Goal: Task Accomplishment & Management: Manage account settings

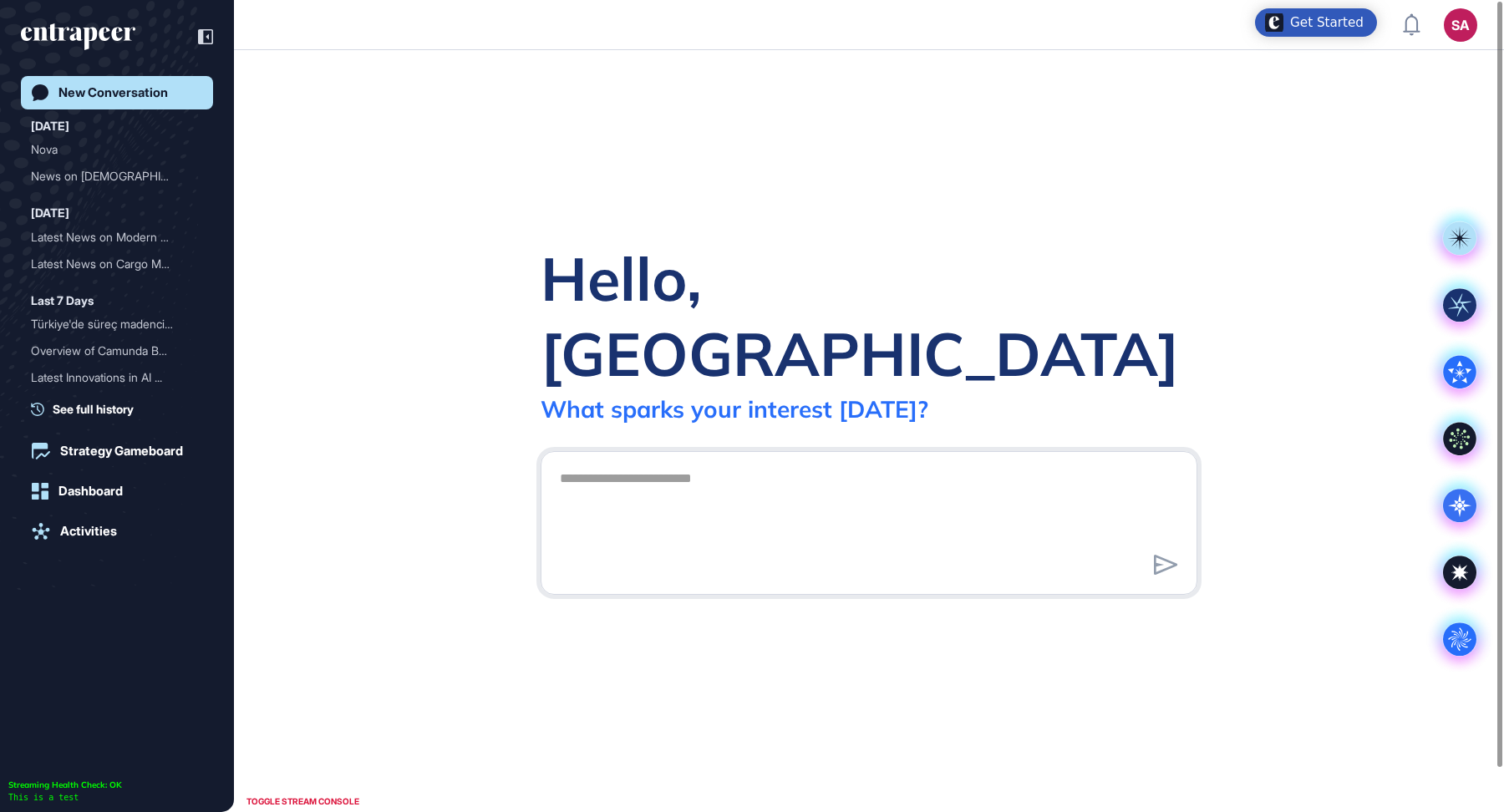
scroll to position [1, 1]
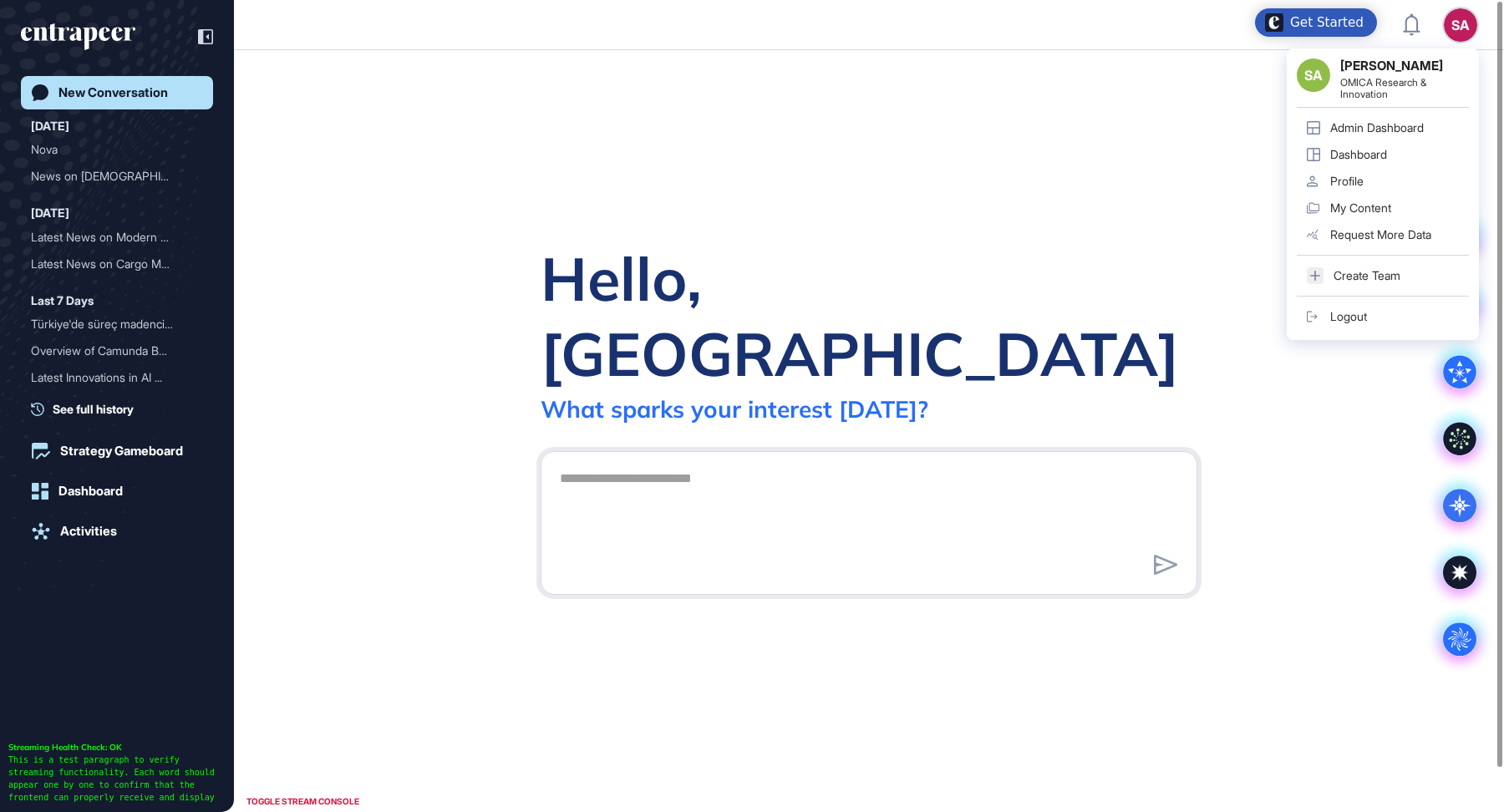
click at [1397, 123] on div "Admin Dashboard" at bounding box center [1377, 128] width 94 height 13
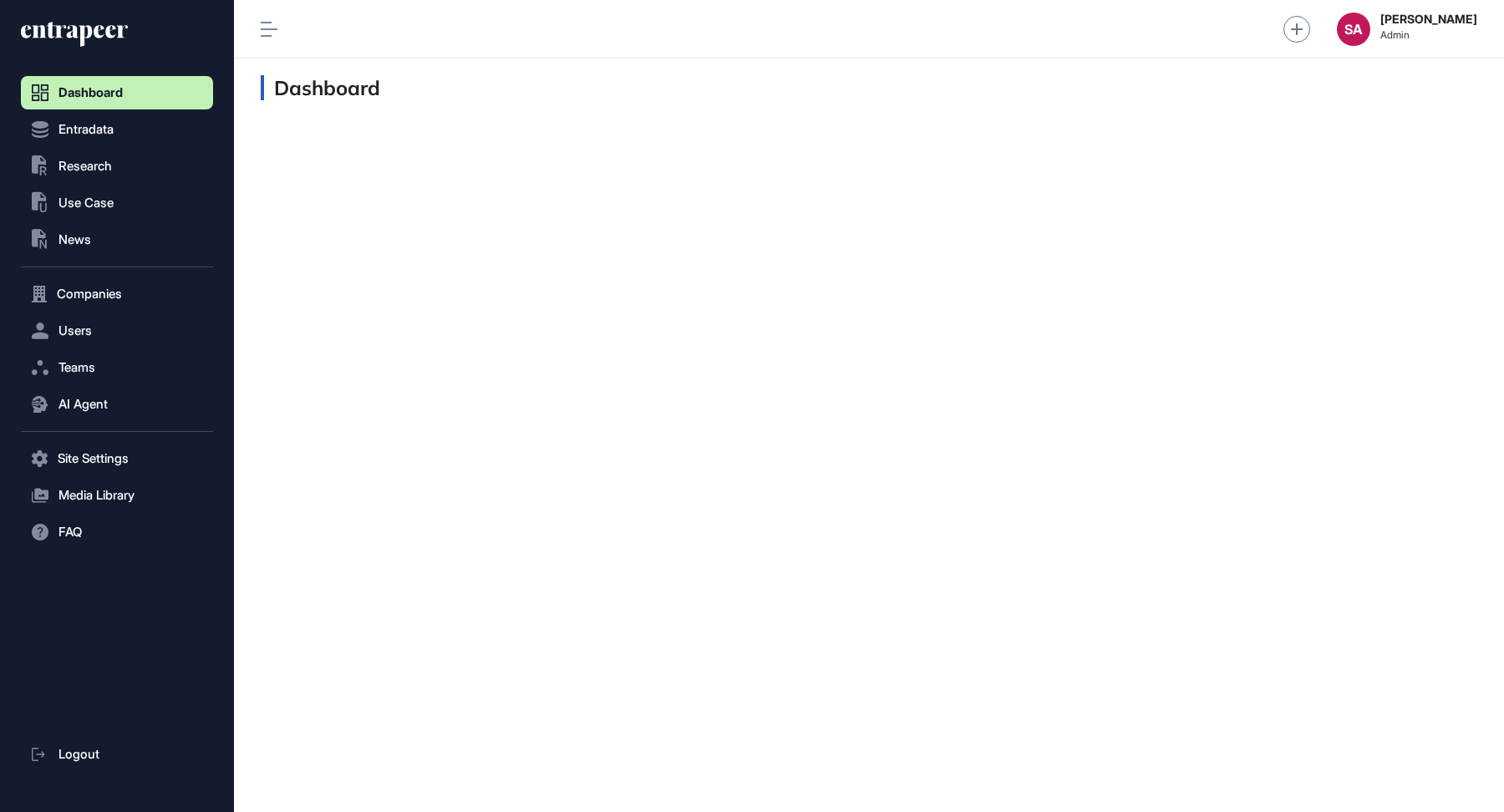
scroll to position [1, 1]
click at [108, 336] on button "Users" at bounding box center [117, 331] width 192 height 34
click at [102, 367] on span "User List" at bounding box center [78, 366] width 47 height 13
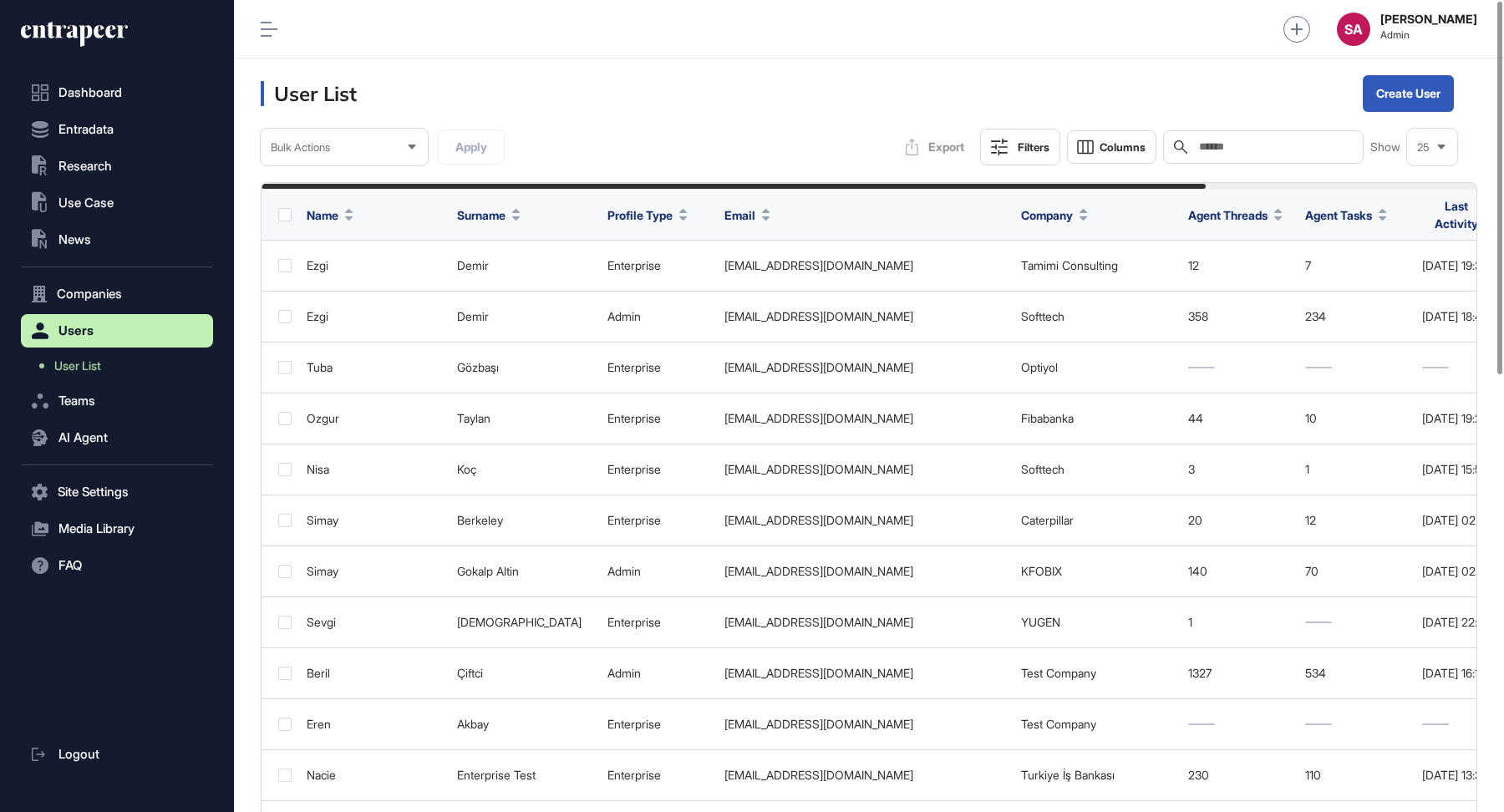
click at [1244, 151] on input "text" at bounding box center [1275, 147] width 155 height 13
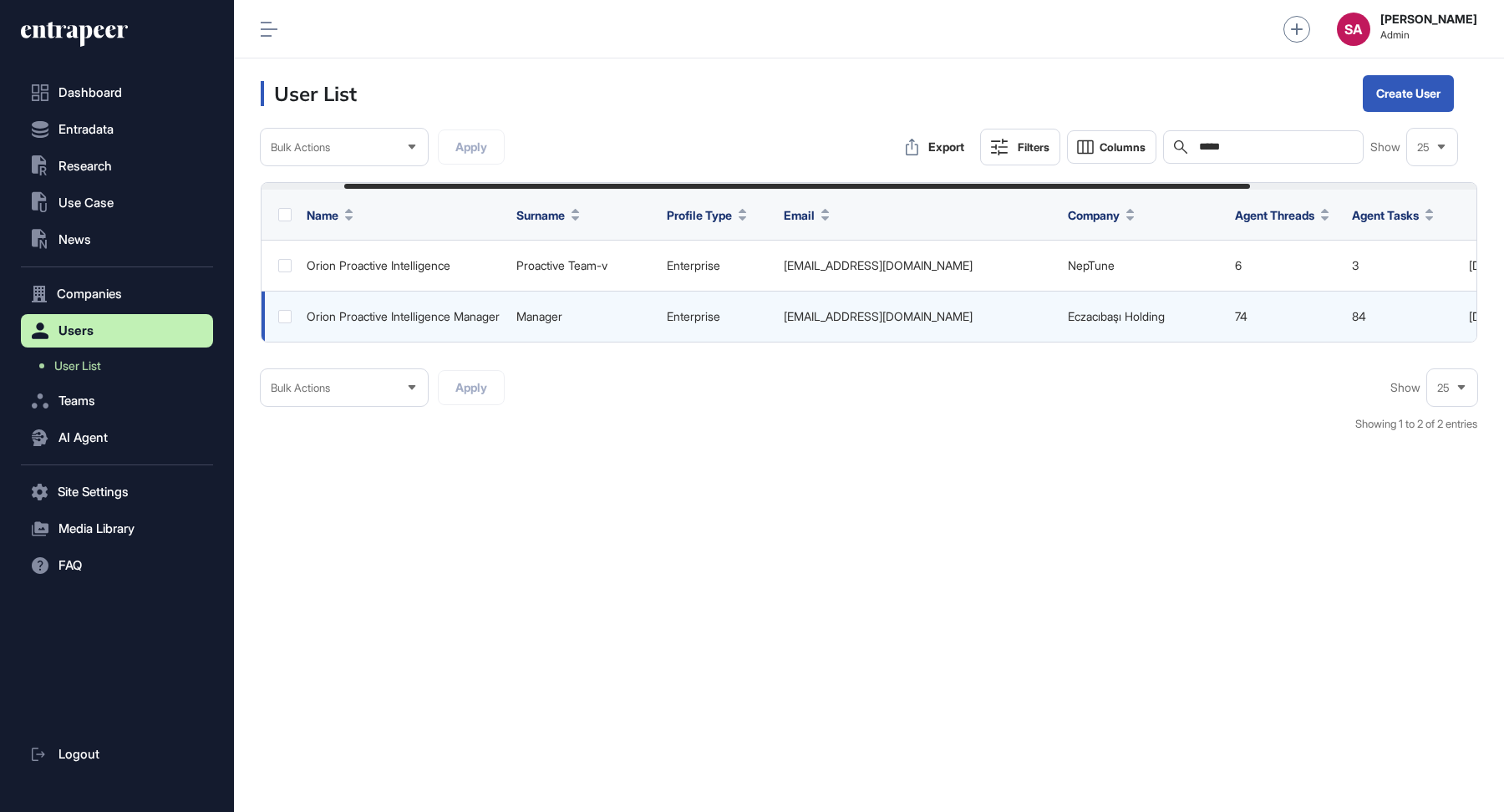
scroll to position [0, 415]
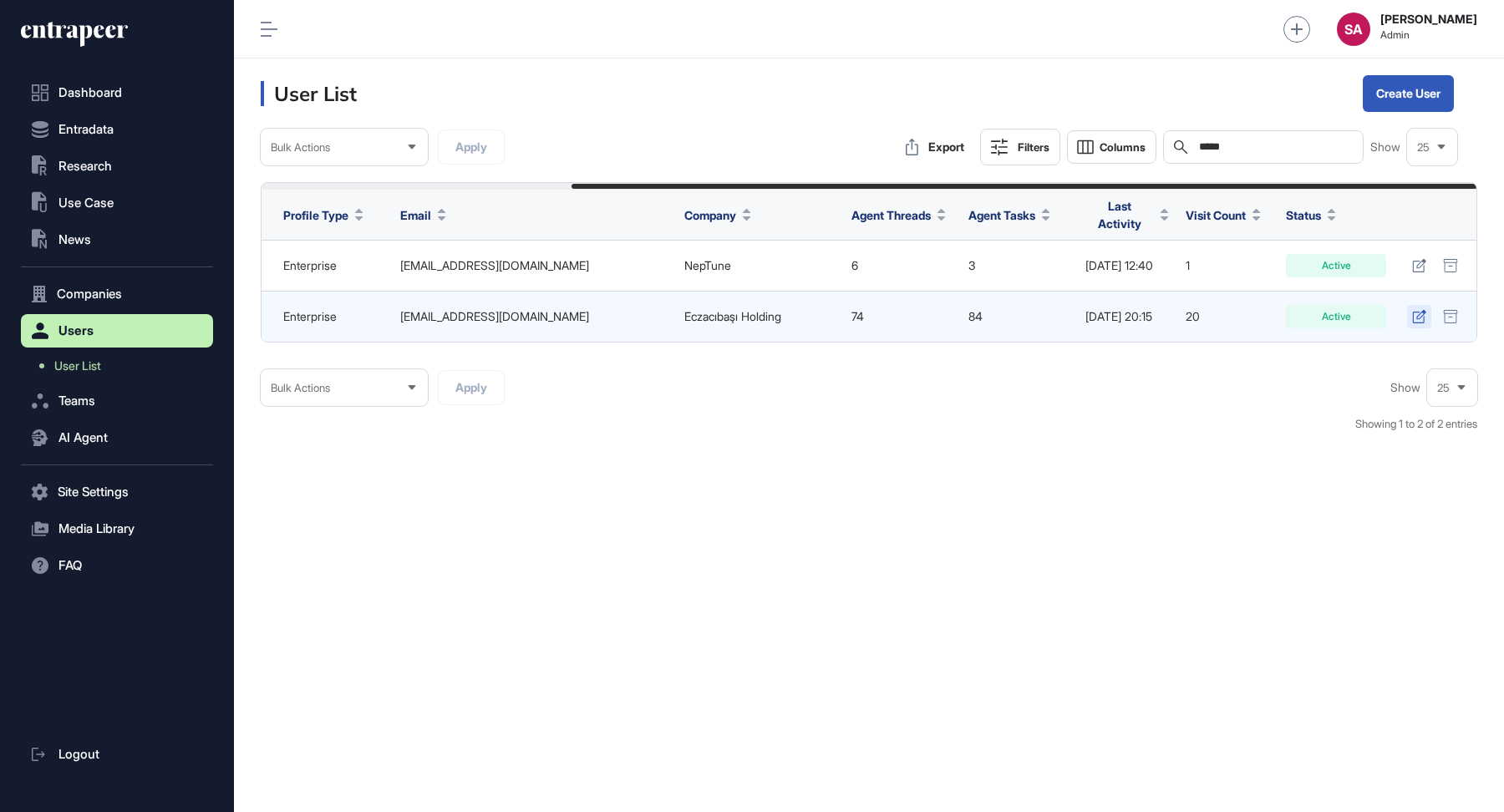
type input "*****"
click at [1422, 310] on icon at bounding box center [1418, 317] width 14 height 13
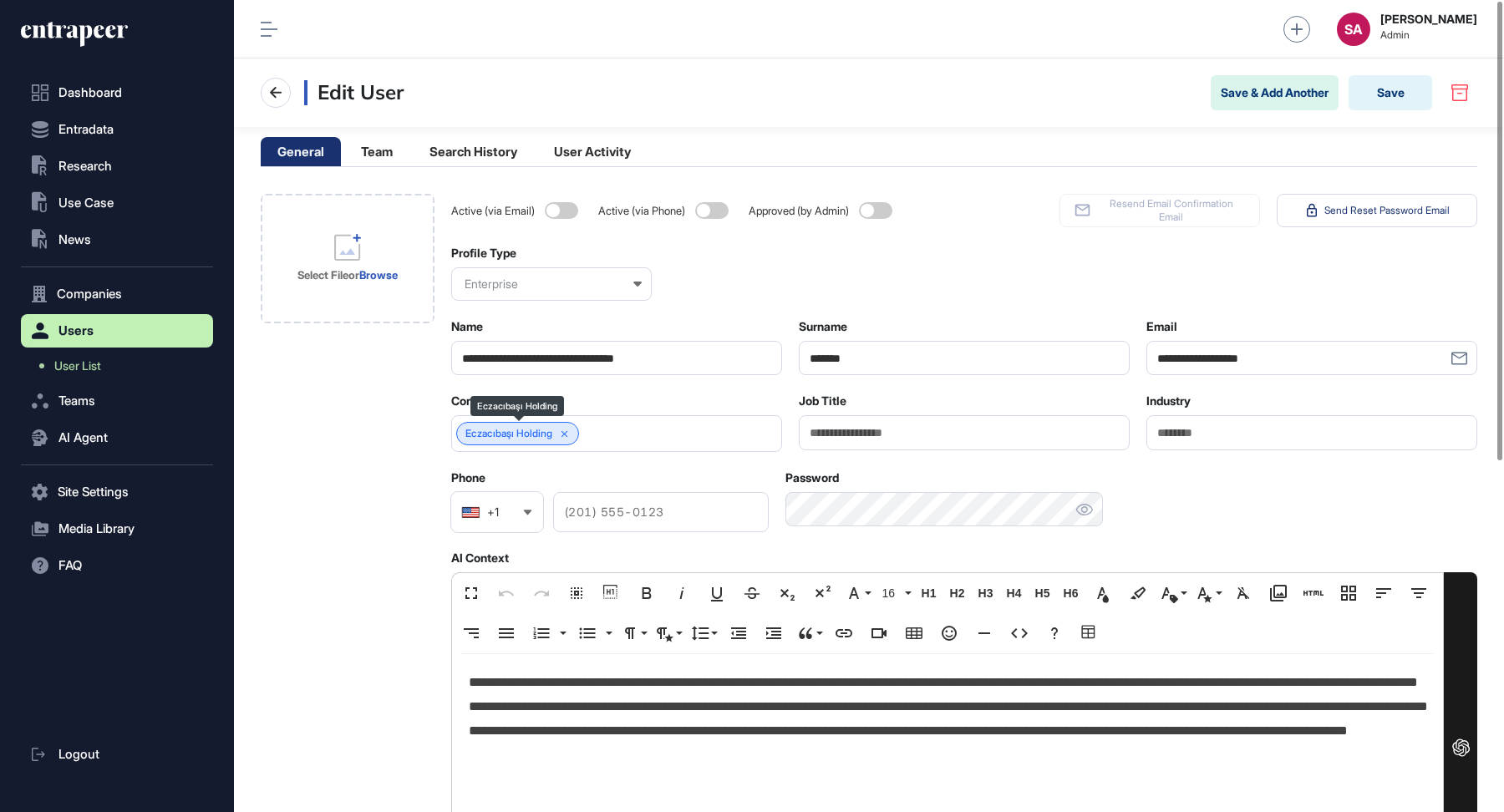
click at [568, 430] on icon at bounding box center [563, 433] width 7 height 7
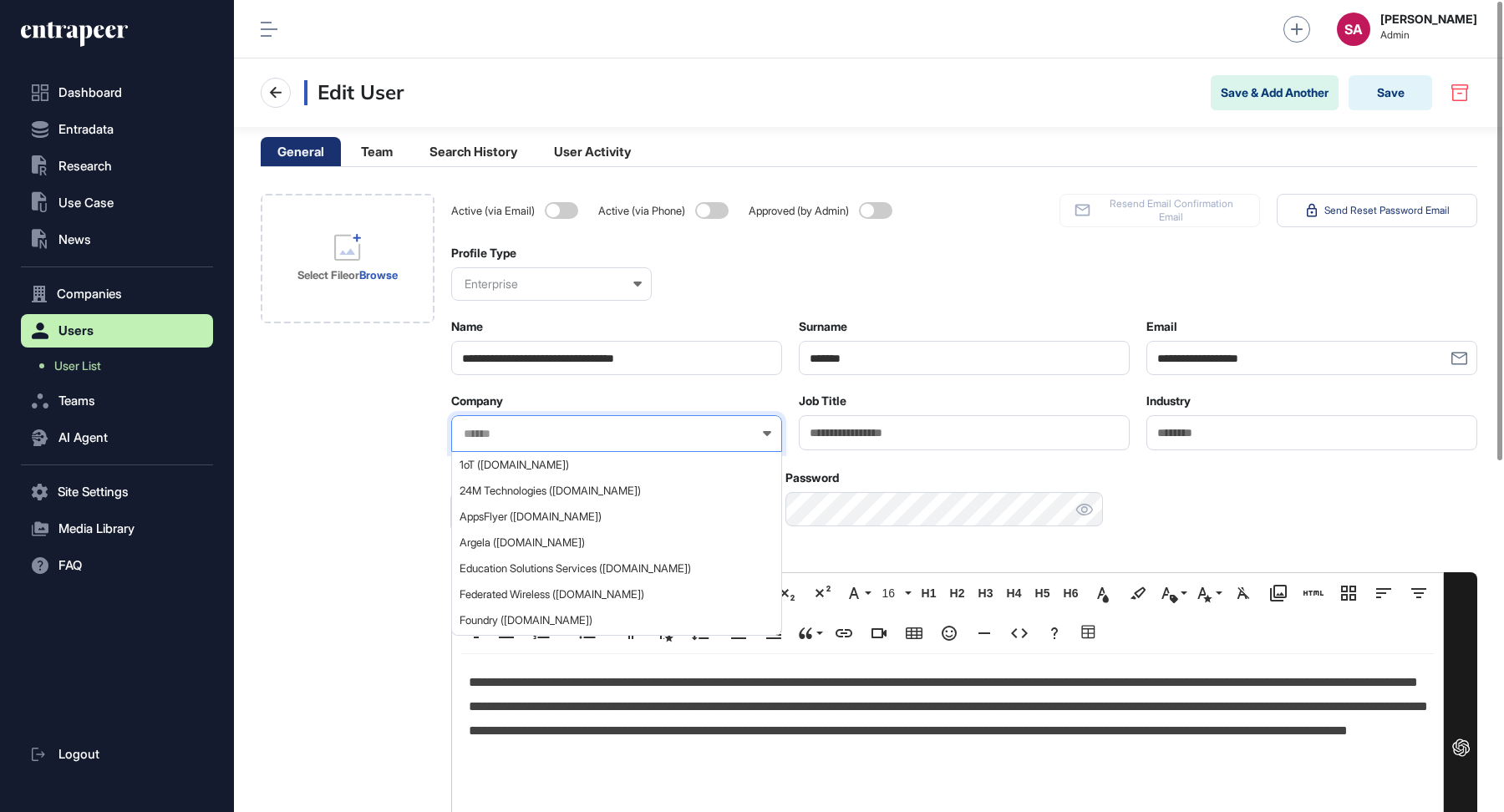
click at [548, 432] on input "text" at bounding box center [606, 433] width 288 height 14
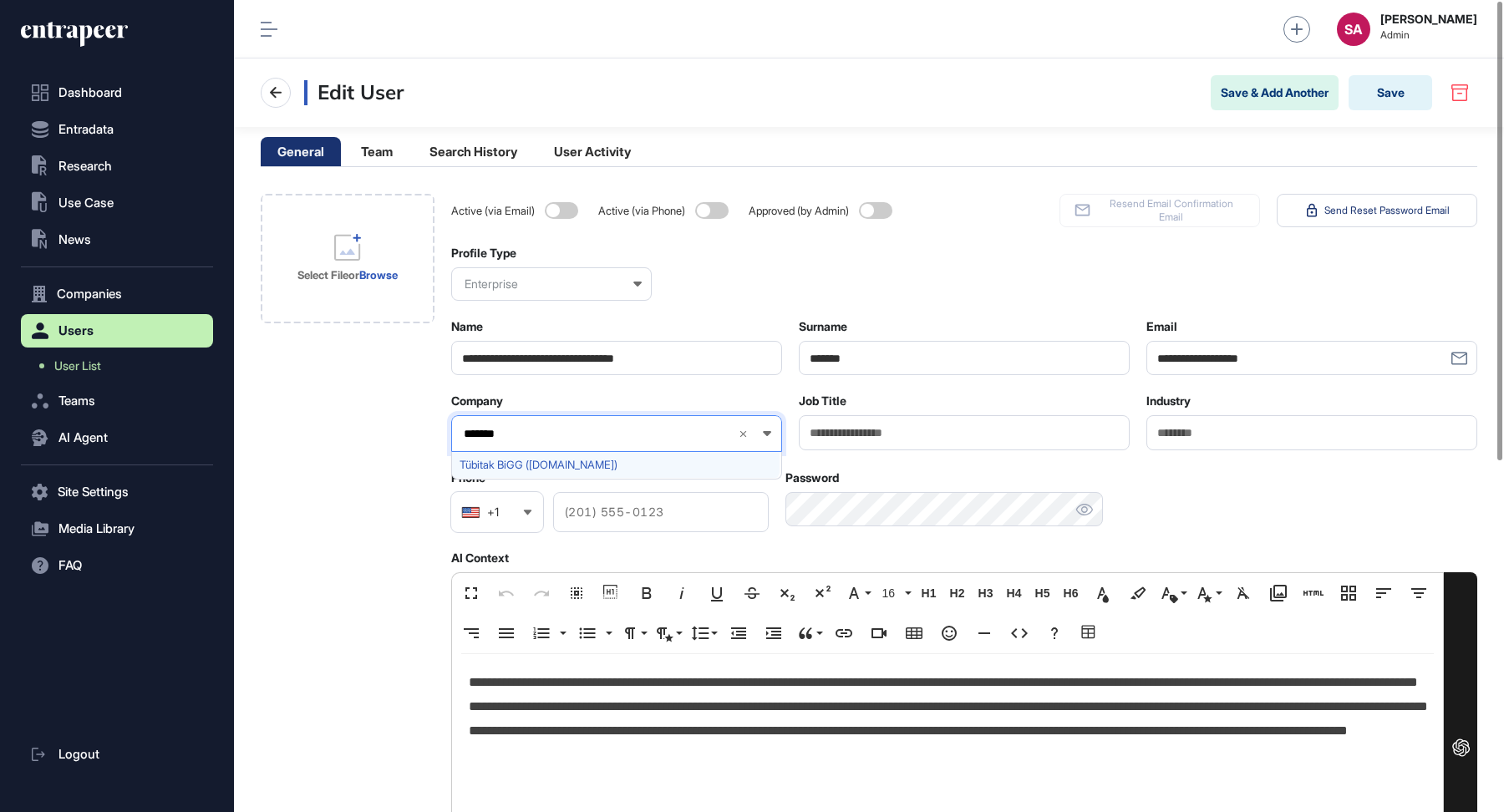
type input "*******"
click at [540, 465] on span "Tübitak BiGG ([DOMAIN_NAME])" at bounding box center [616, 464] width 312 height 12
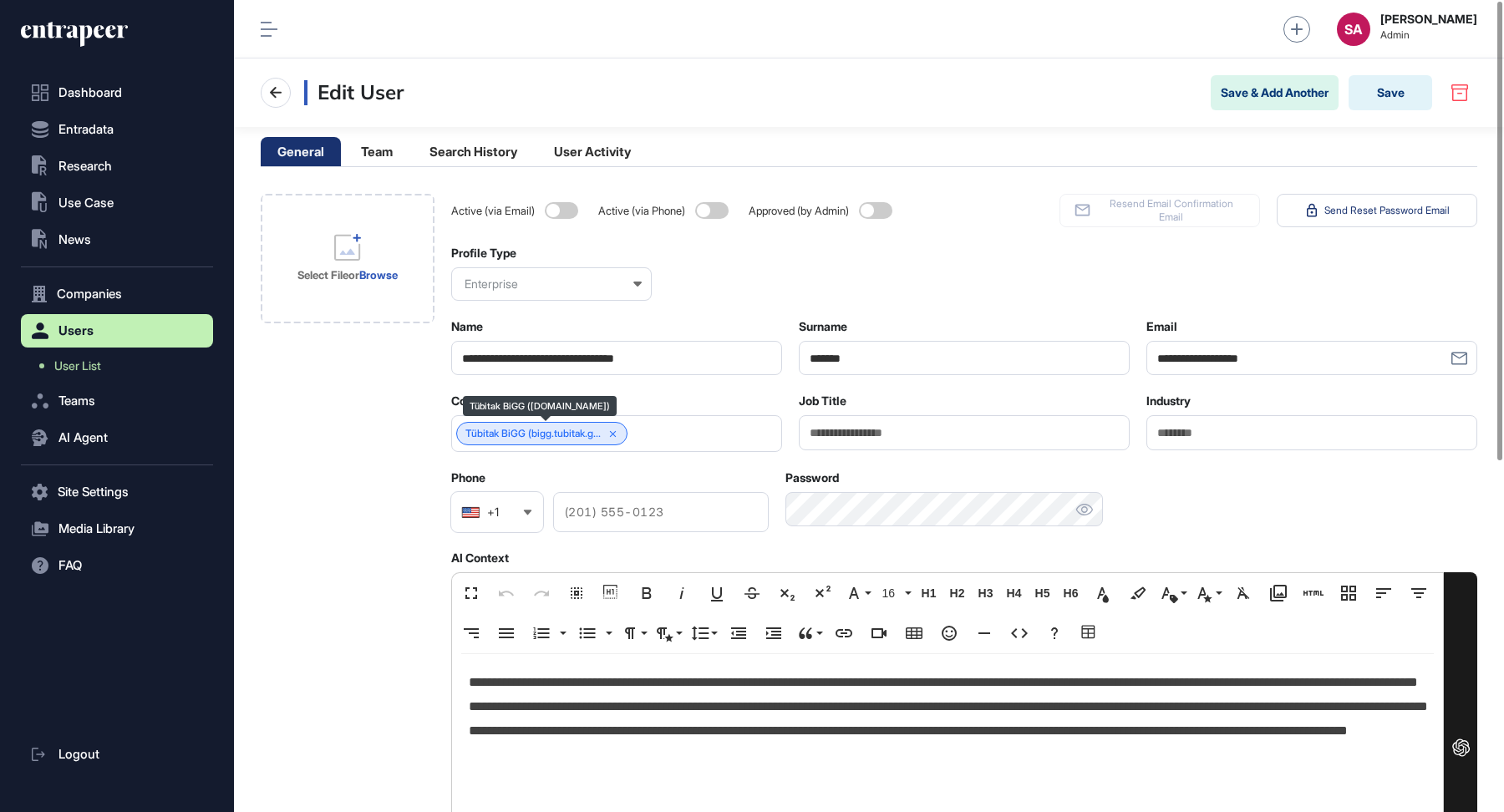
click at [616, 430] on icon at bounding box center [612, 433] width 7 height 7
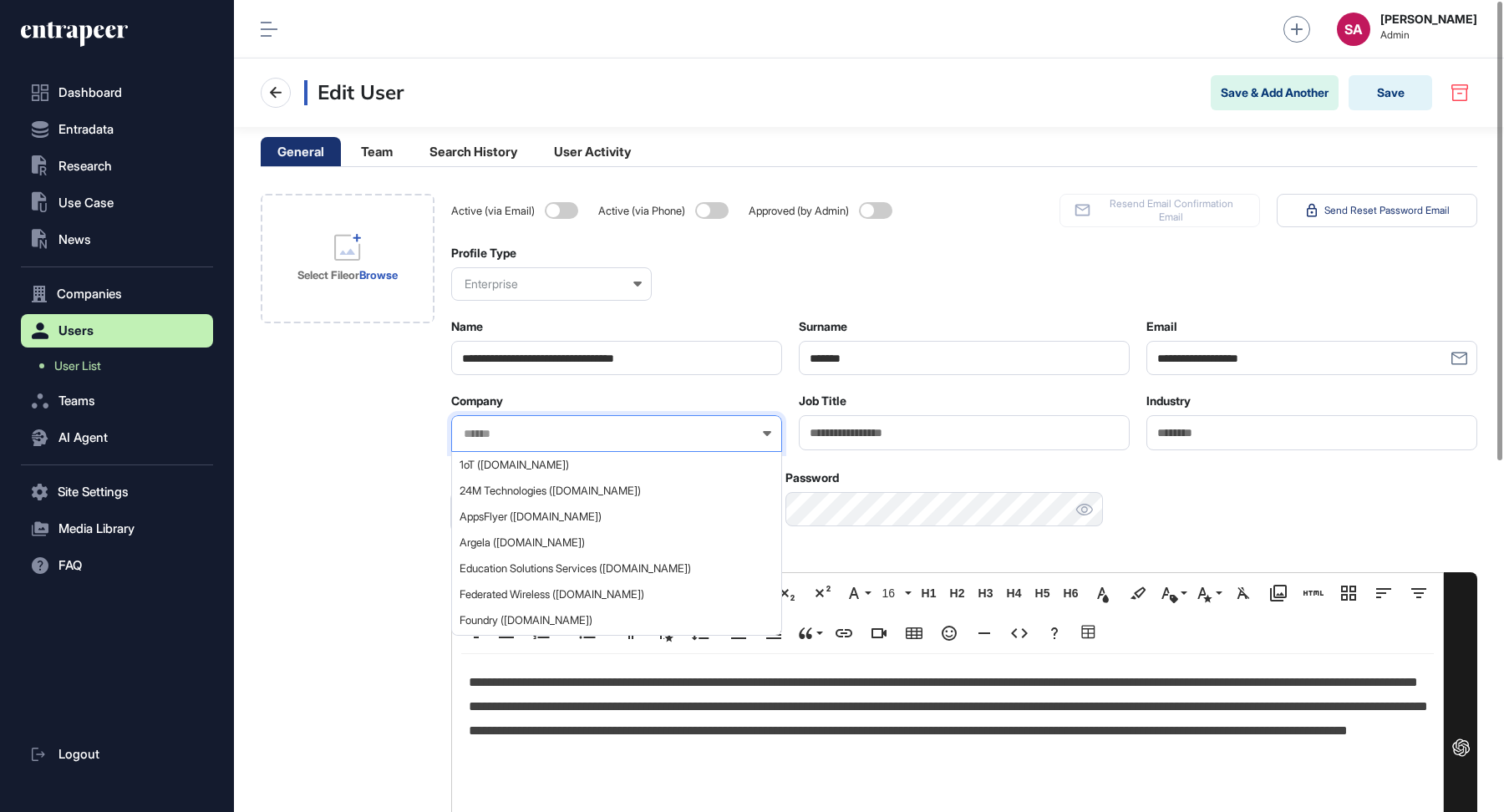
click at [557, 430] on input "text" at bounding box center [606, 433] width 288 height 14
type input "*******"
click at [547, 515] on span "TÜBİTAK BİLGEM ([DOMAIN_NAME])" at bounding box center [616, 516] width 312 height 12
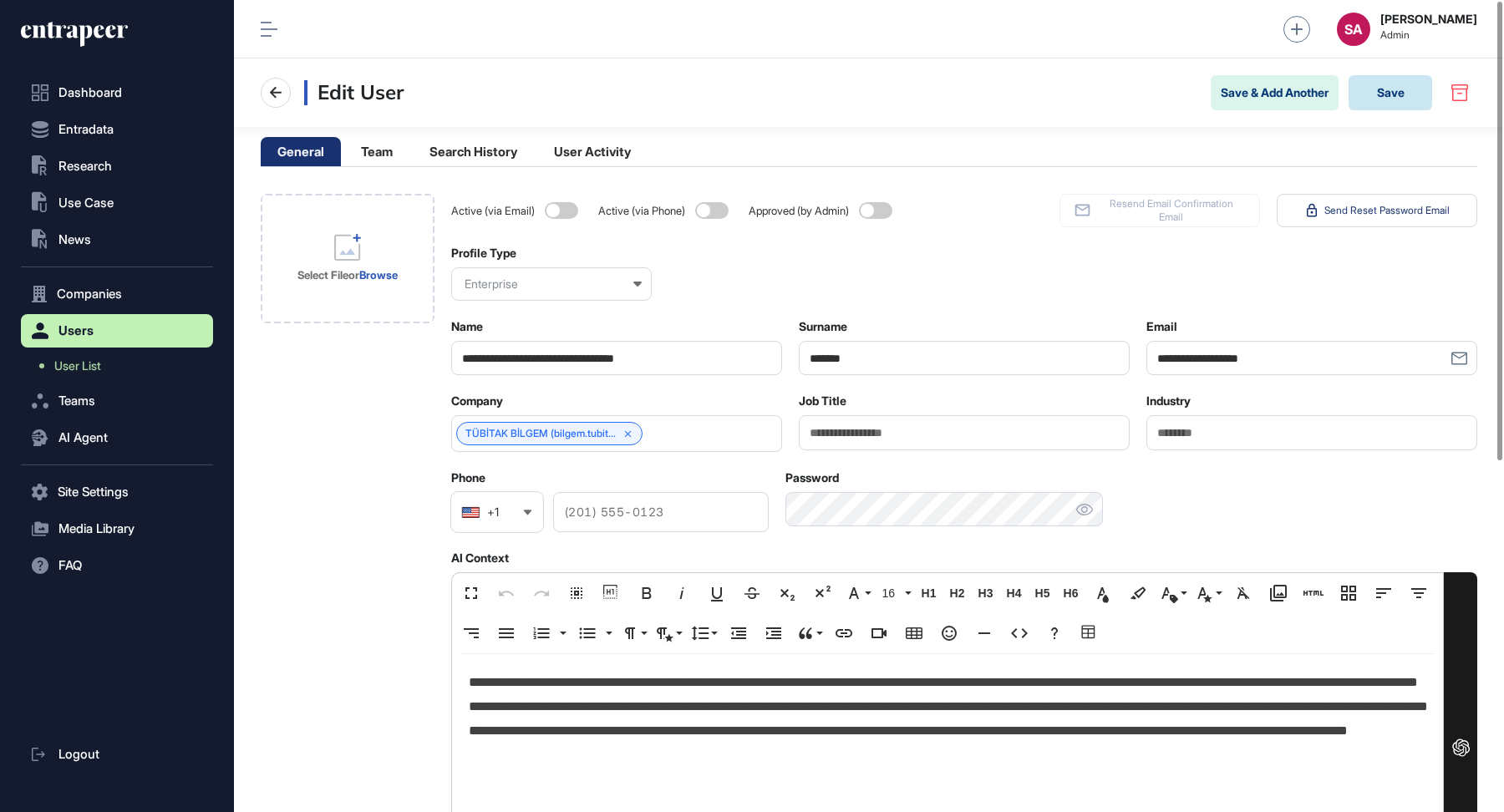
click at [1394, 99] on button "Save" at bounding box center [1390, 92] width 84 height 35
click at [1371, 29] on div "SA" at bounding box center [1354, 29] width 34 height 34
click at [1371, 19] on div "SA" at bounding box center [1354, 29] width 34 height 34
click at [1376, 109] on span "Logout" at bounding box center [1382, 104] width 37 height 13
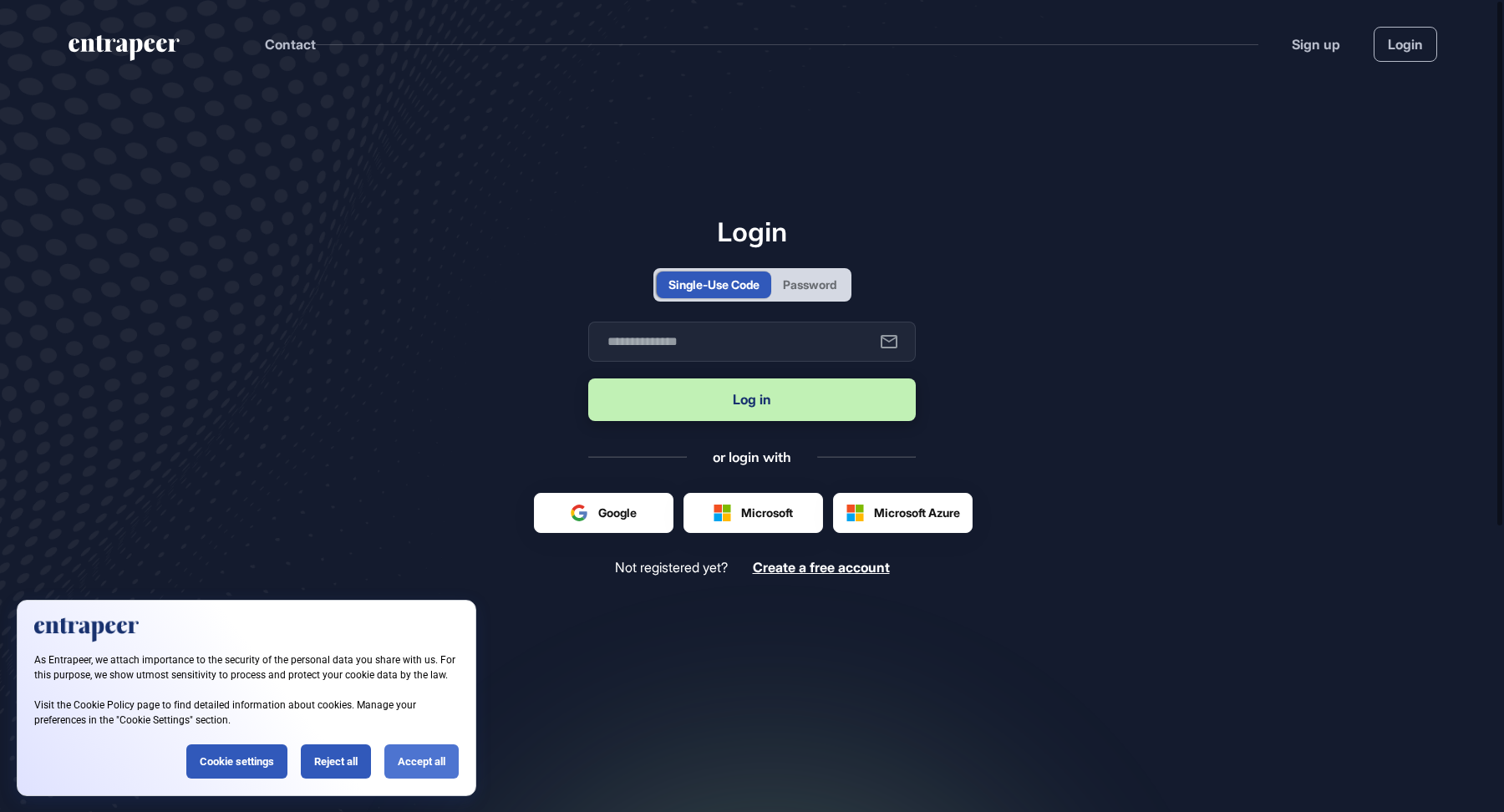
scroll to position [1, 1]
click at [417, 767] on div "Accept all" at bounding box center [421, 761] width 74 height 34
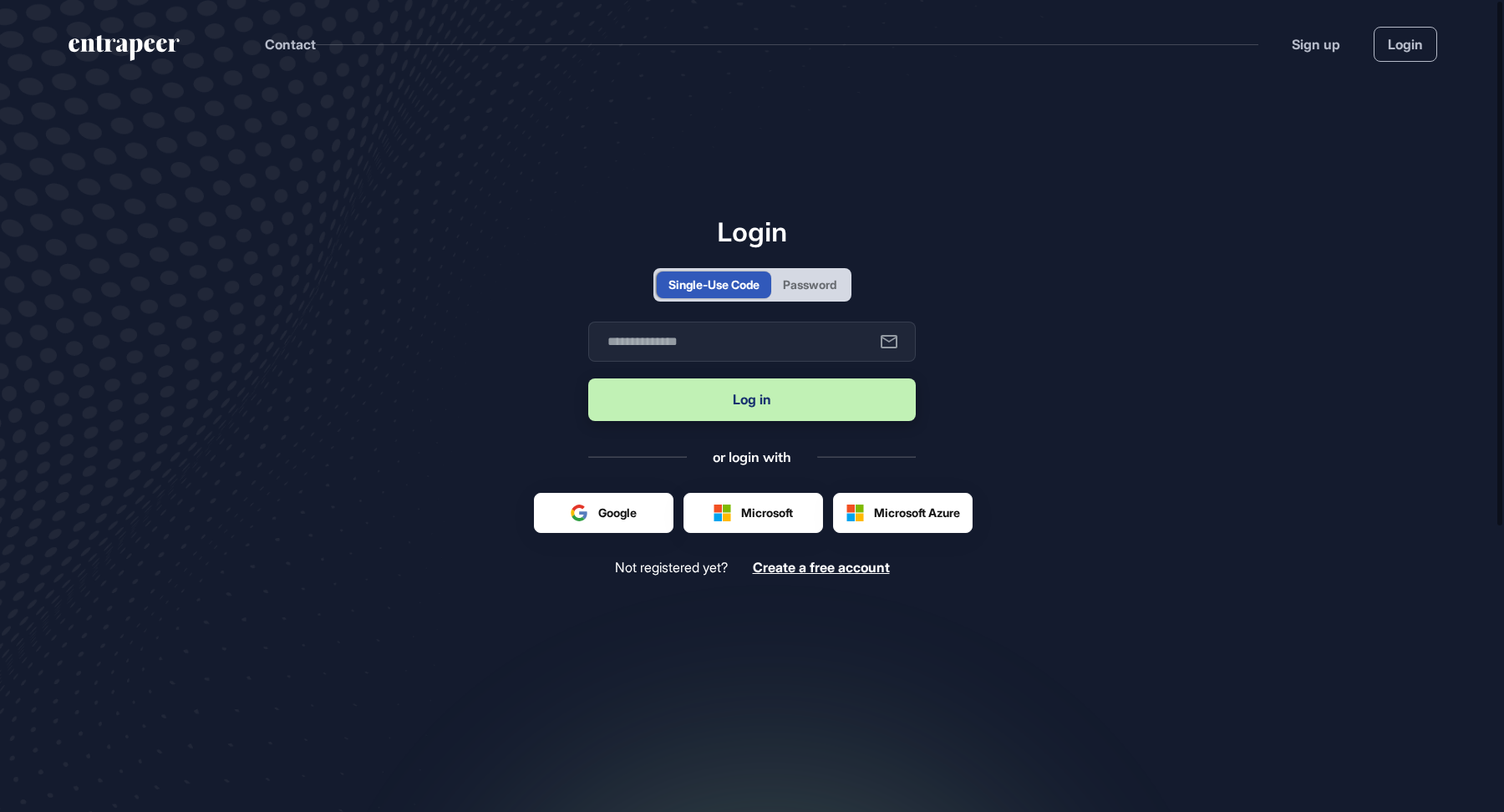
scroll to position [0, 0]
click at [670, 345] on input "text" at bounding box center [752, 341] width 327 height 40
paste input "**********"
type input "**********"
click at [758, 410] on button "Log in" at bounding box center [752, 399] width 327 height 42
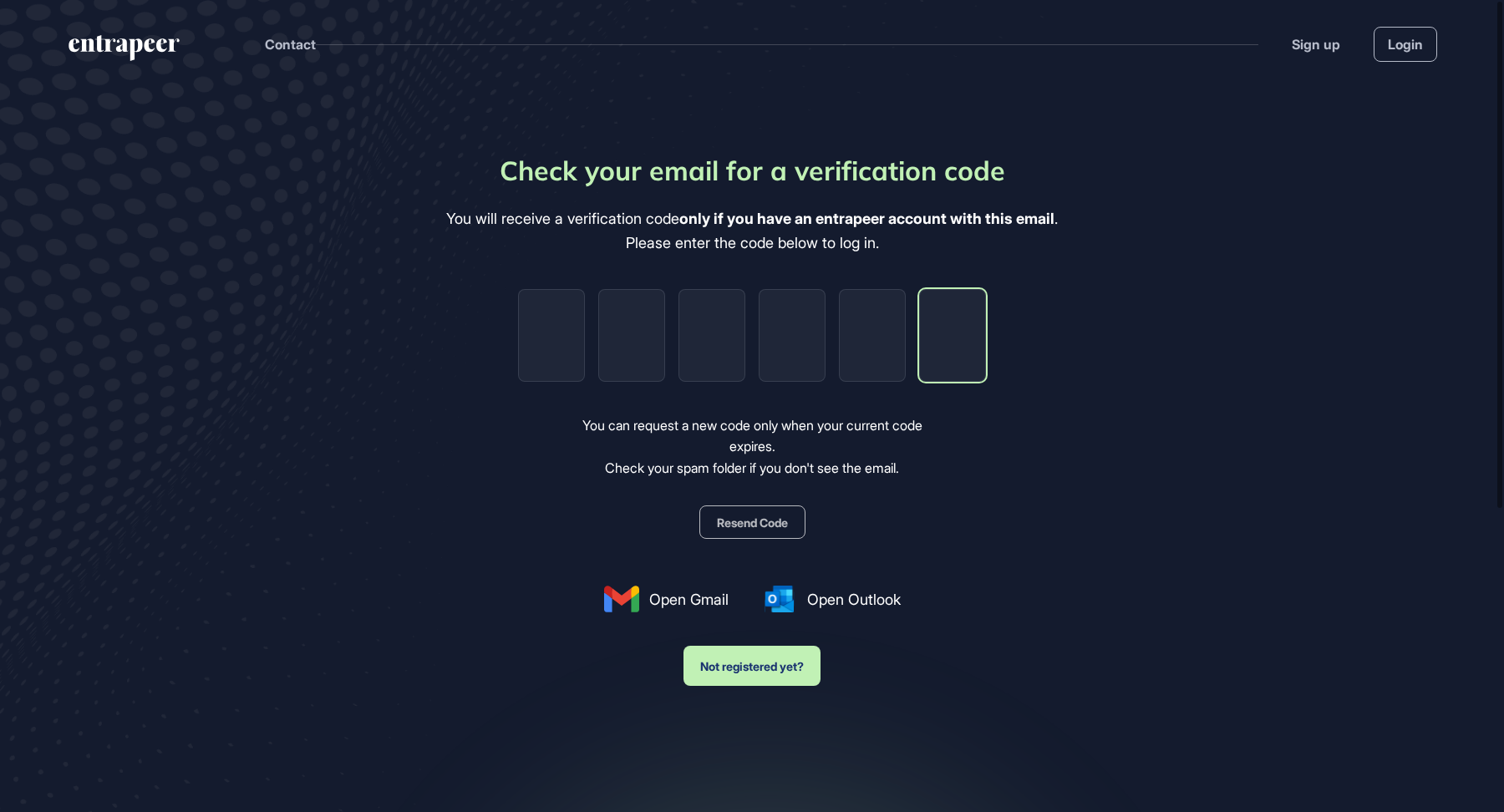
paste input "*"
type input "*"
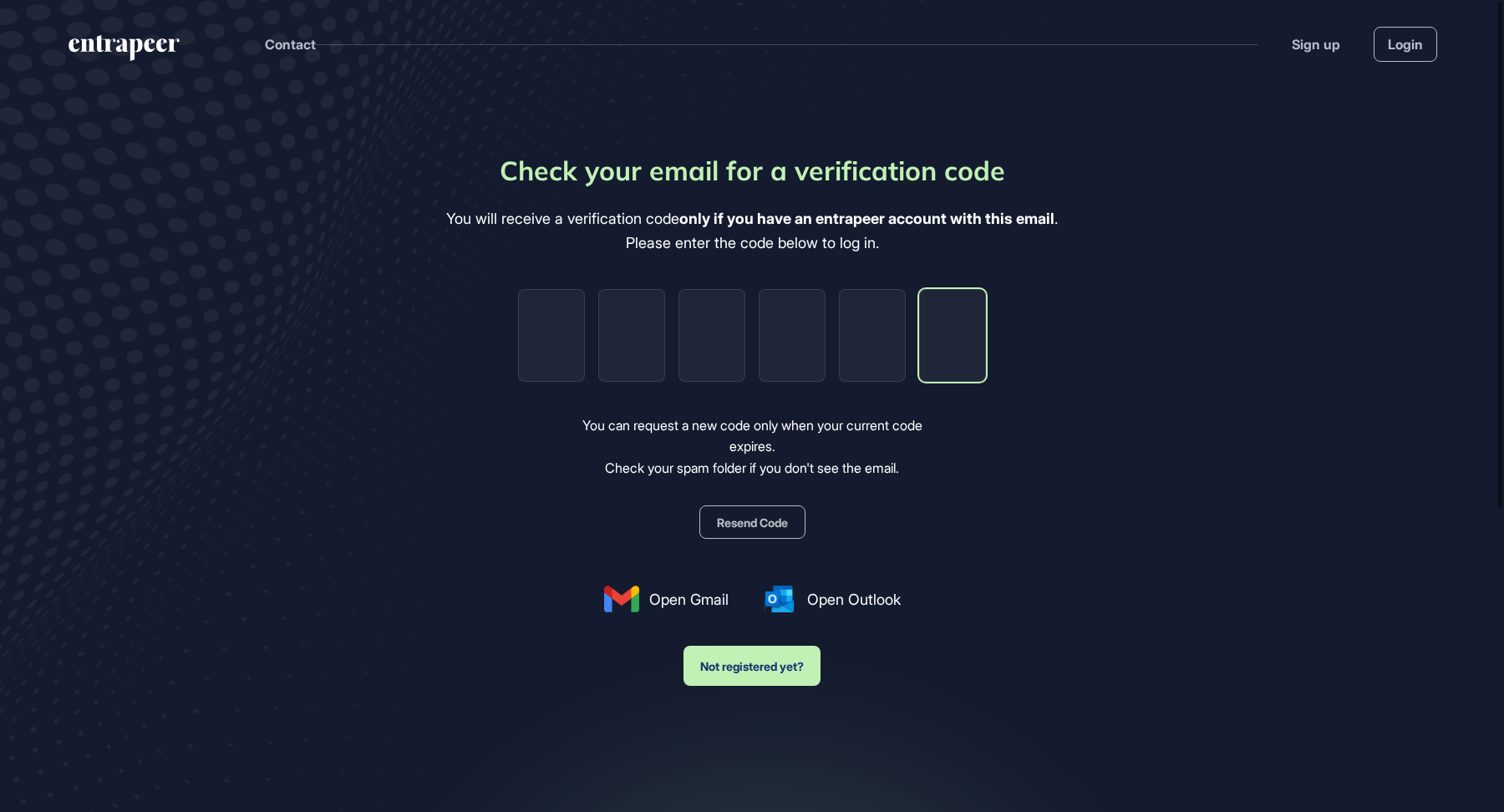
type input "*"
